Goal: Obtain resource: Obtain resource

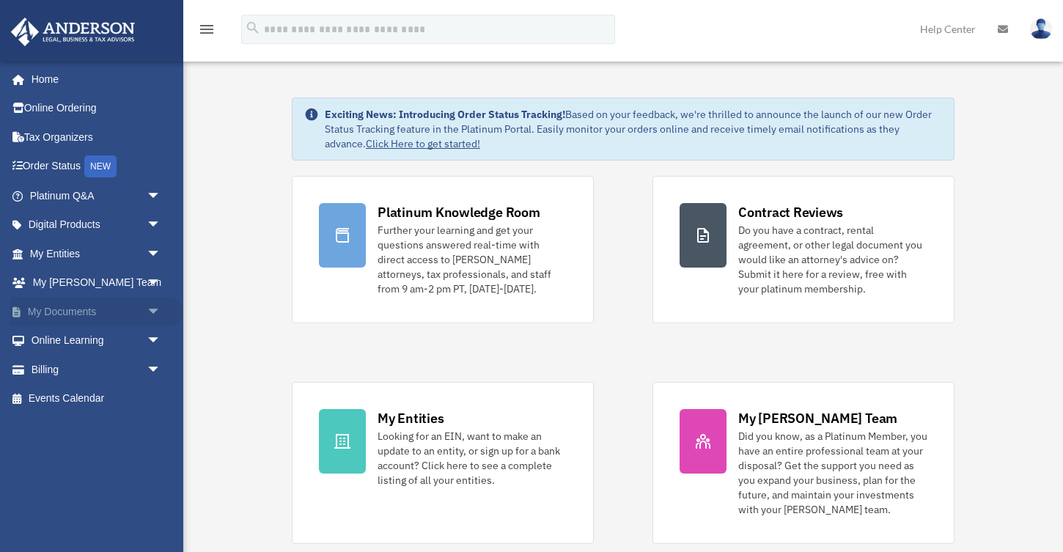
click at [151, 312] on span "arrow_drop_down" at bounding box center [161, 312] width 29 height 30
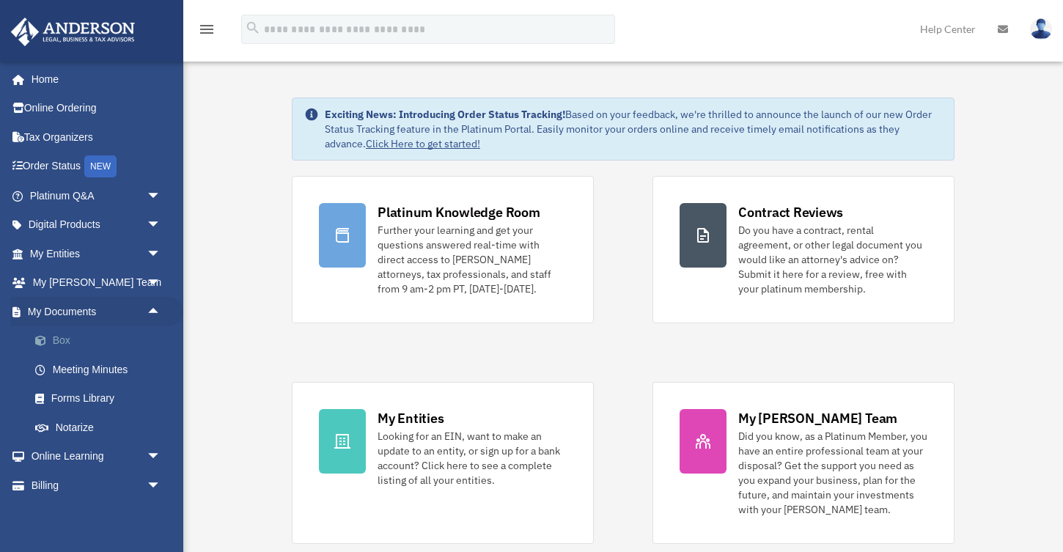
click at [63, 345] on link "Box" at bounding box center [102, 340] width 163 height 29
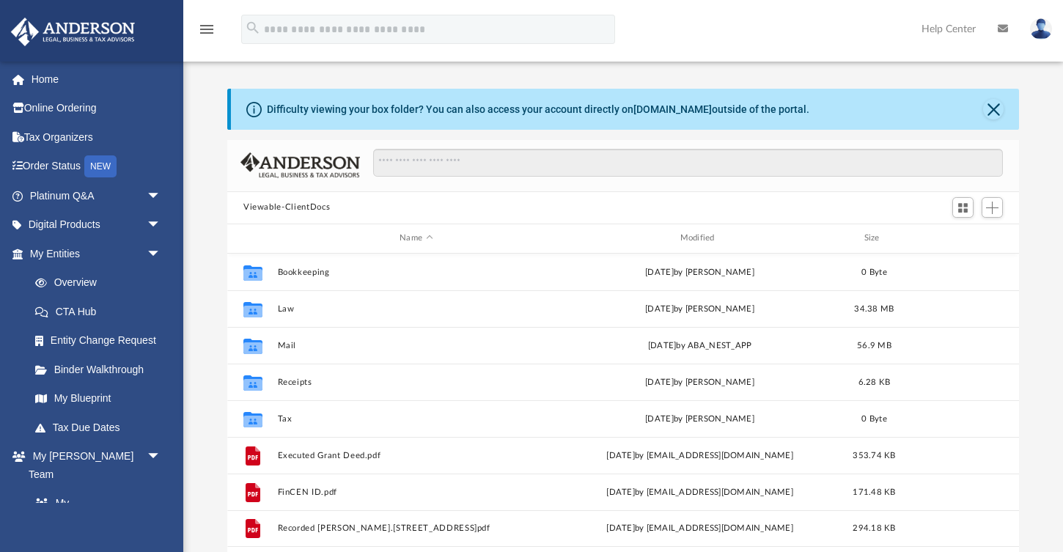
scroll to position [333, 791]
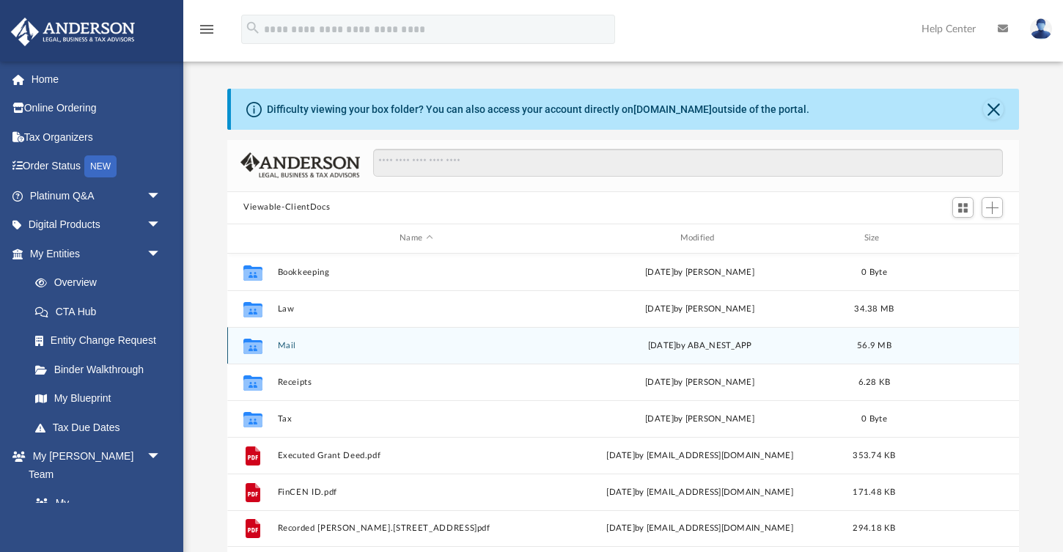
click at [285, 347] on button "Mail" at bounding box center [416, 345] width 277 height 10
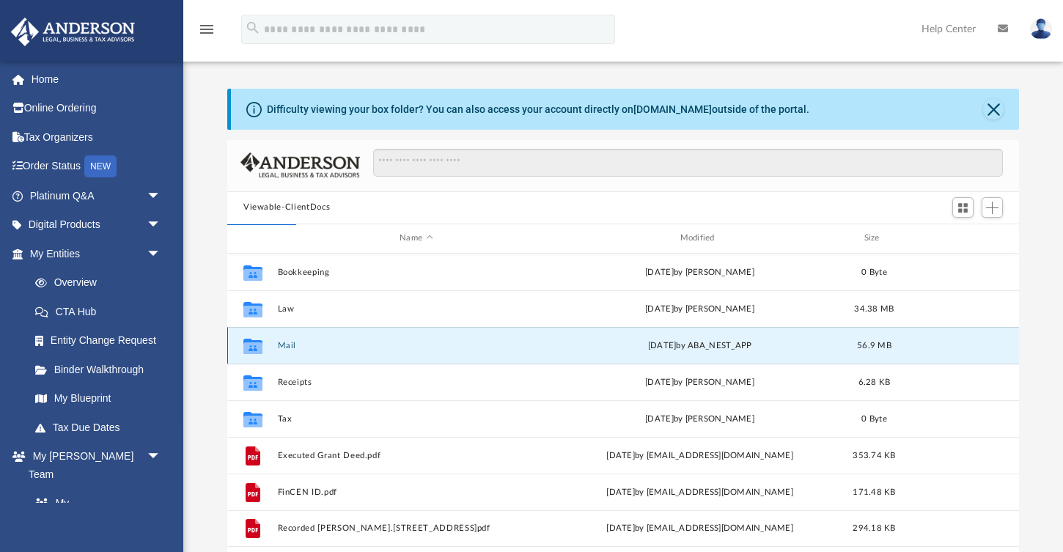
click at [282, 344] on button "Mail" at bounding box center [416, 345] width 277 height 10
click at [286, 344] on button "Mail" at bounding box center [416, 345] width 277 height 10
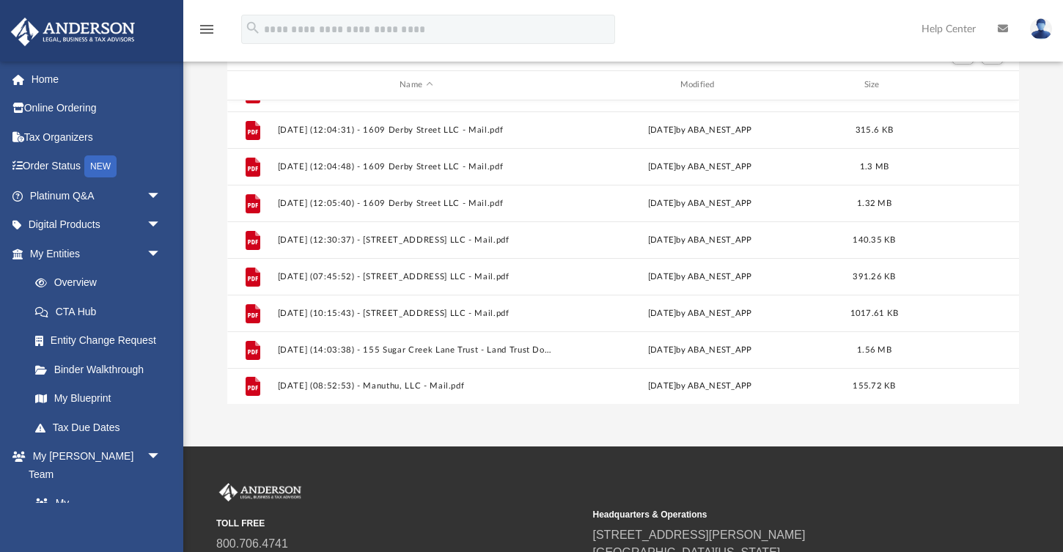
scroll to position [309, 0]
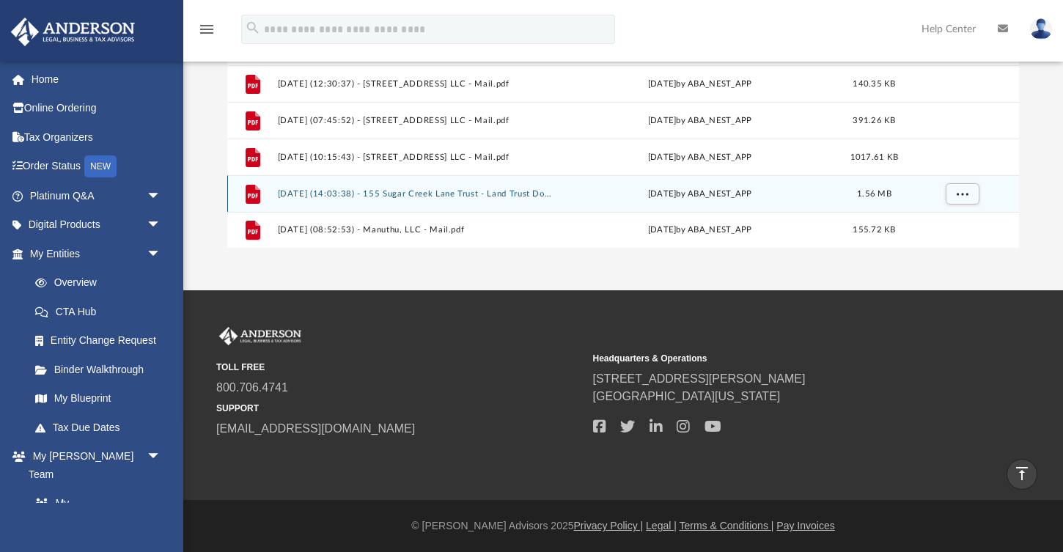
click at [440, 196] on button "[DATE] (14:03:38) - 155 Sugar Creek Lane Trust - Land Trust Documents from [PER…" at bounding box center [416, 193] width 277 height 10
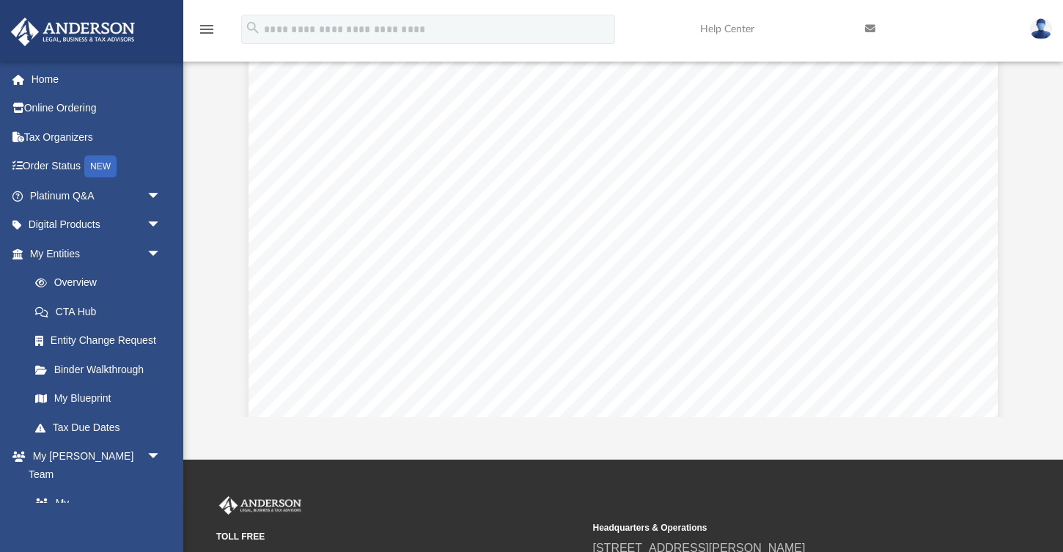
scroll to position [0, 0]
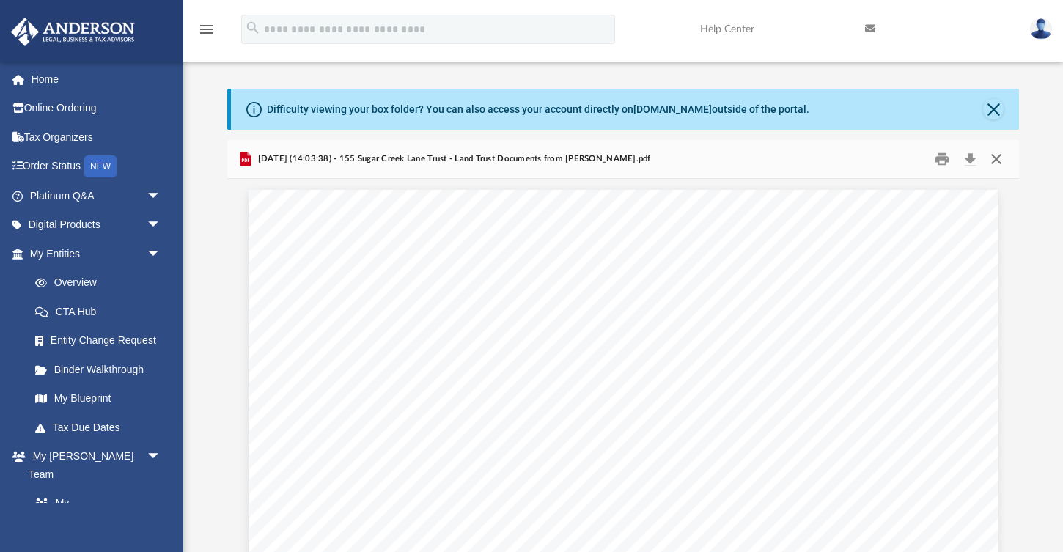
click at [996, 152] on button "Close" at bounding box center [996, 158] width 26 height 23
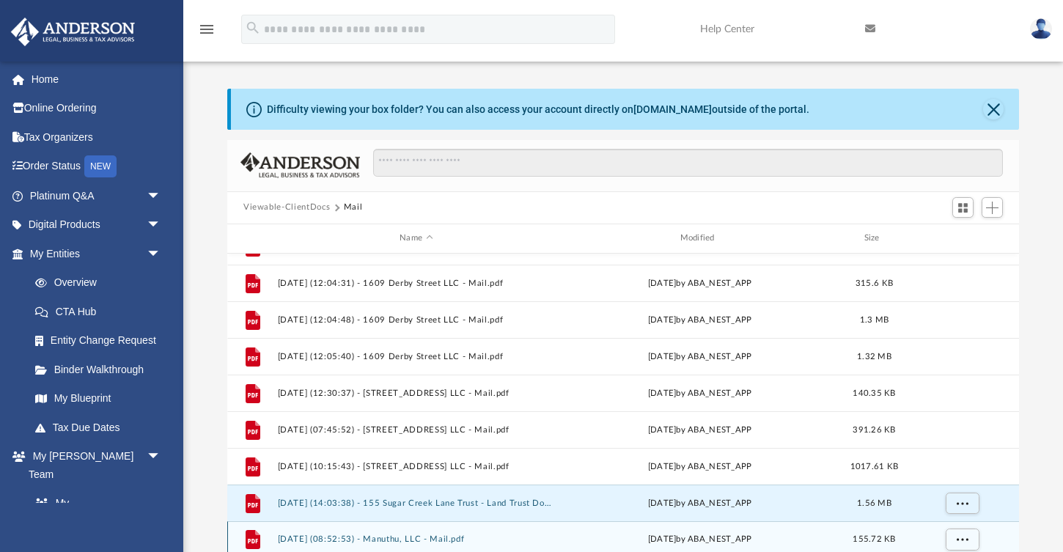
click at [463, 542] on button "[DATE] (08:52:53) - Manuthu, LLC - Mail.pdf" at bounding box center [416, 539] width 277 height 10
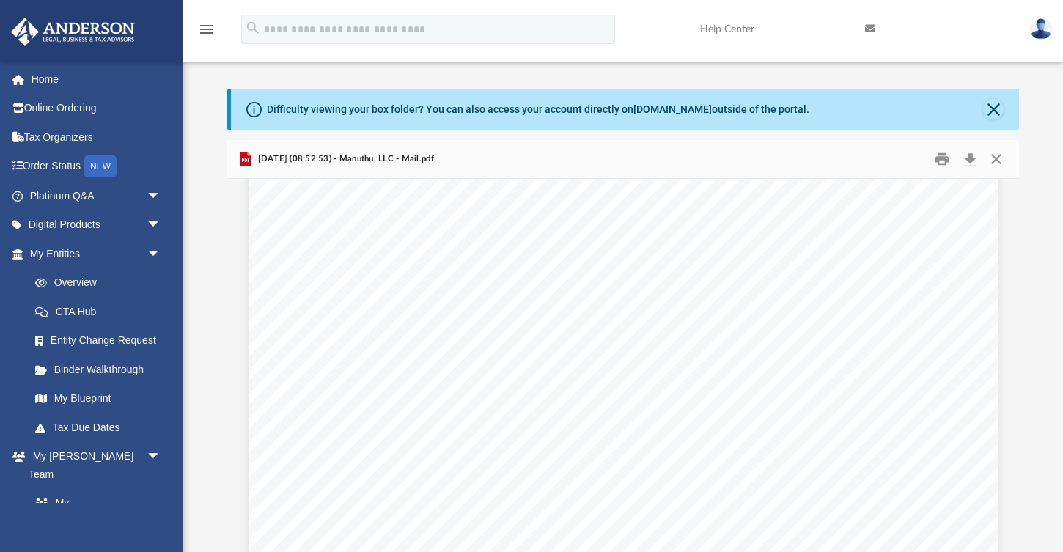
scroll to position [174, 0]
click at [987, 152] on button "Close" at bounding box center [996, 158] width 26 height 23
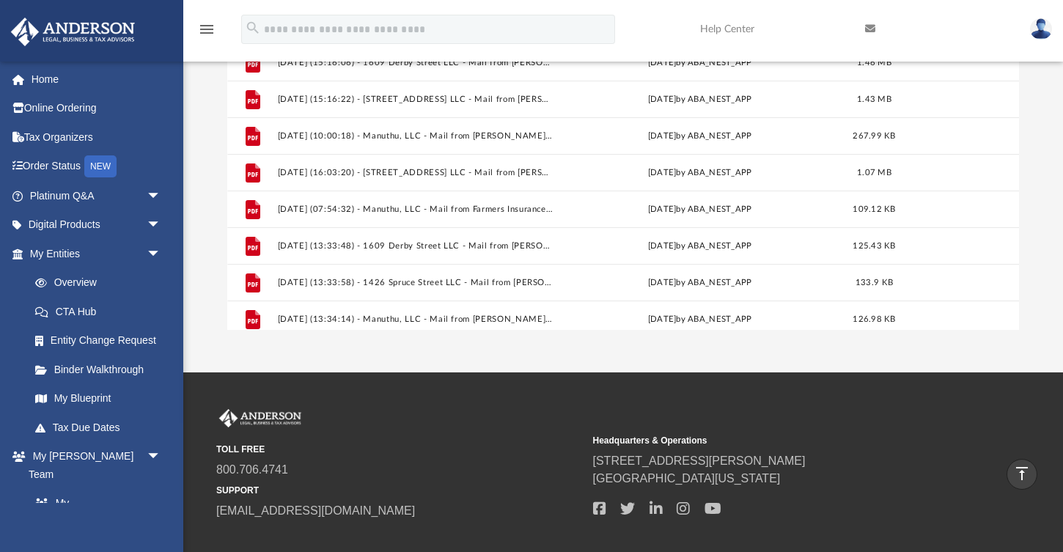
scroll to position [0, 0]
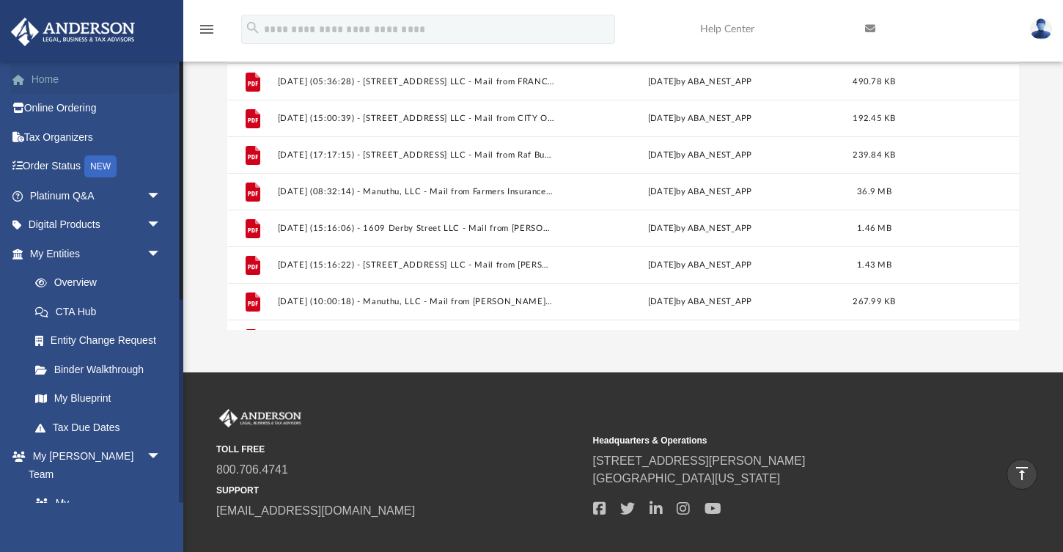
click at [133, 70] on link "Home" at bounding box center [96, 78] width 173 height 29
